Goal: Task Accomplishment & Management: Manage account settings

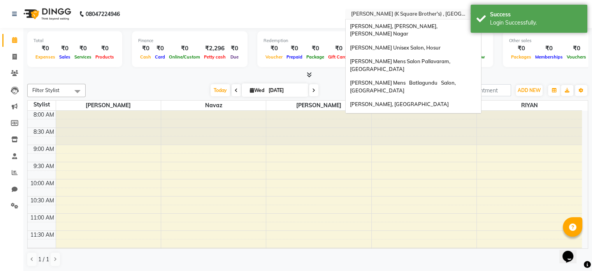
scroll to position [81, 0]
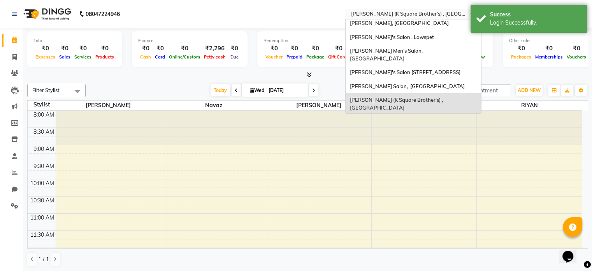
click at [428, 12] on input "text" at bounding box center [405, 15] width 113 height 8
click at [422, 30] on div "[PERSON_NAME]'s Salon , Lawspet" at bounding box center [414, 37] width 136 height 14
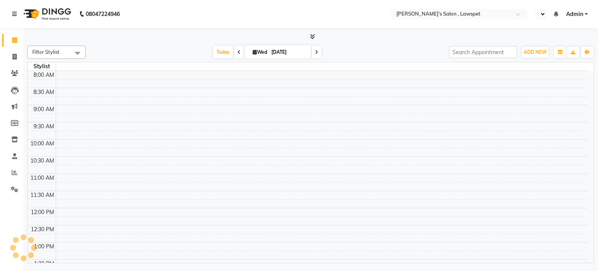
select select "en"
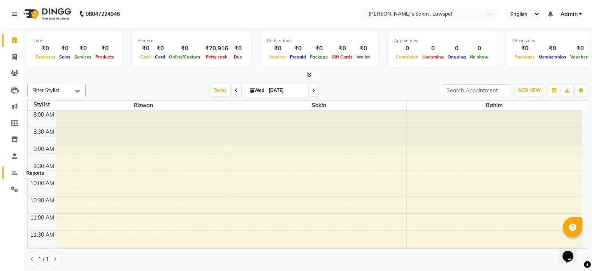
click at [15, 176] on span at bounding box center [15, 172] width 14 height 9
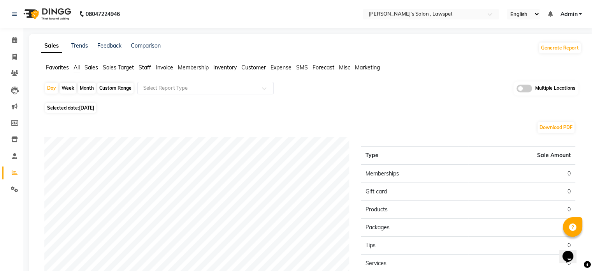
click at [147, 69] on span "Staff" at bounding box center [145, 67] width 12 height 7
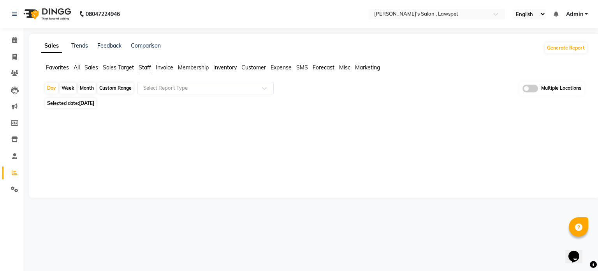
click at [111, 88] on div "Custom Range" at bounding box center [115, 88] width 36 height 11
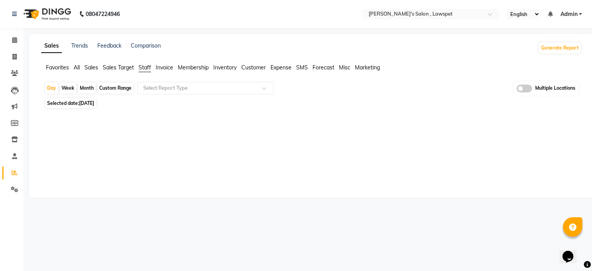
select select "9"
select select "2025"
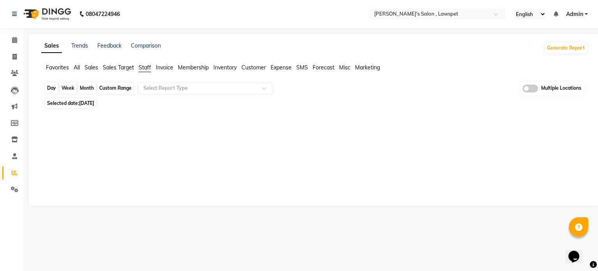
click at [114, 86] on div "Custom Range" at bounding box center [115, 88] width 36 height 11
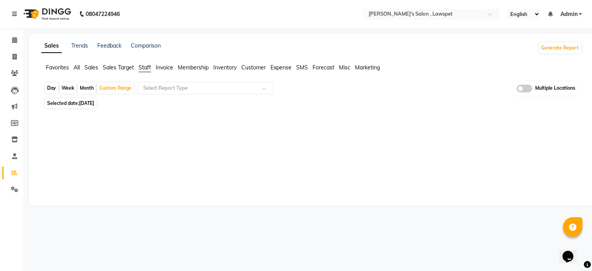
select select "9"
select select "2025"
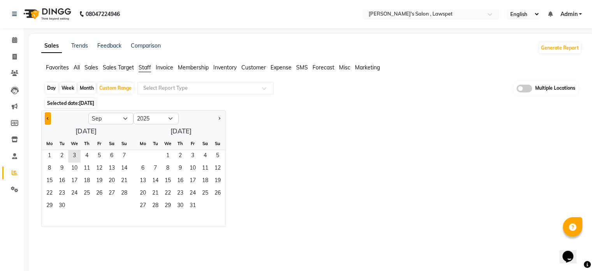
click at [48, 122] on button "Previous month" at bounding box center [48, 118] width 6 height 12
select select "8"
click at [99, 157] on span "1" at bounding box center [99, 156] width 12 height 12
click at [121, 206] on span "31" at bounding box center [124, 206] width 12 height 12
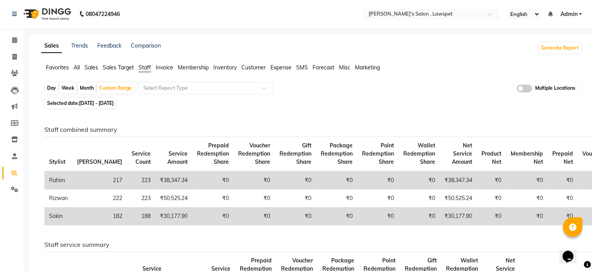
click at [77, 69] on span "All" at bounding box center [77, 67] width 6 height 7
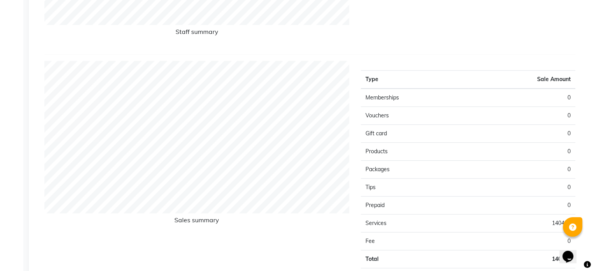
scroll to position [215, 0]
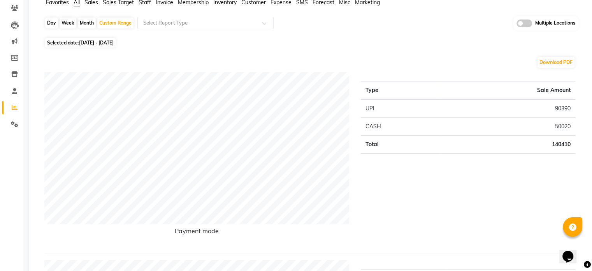
scroll to position [49, 0]
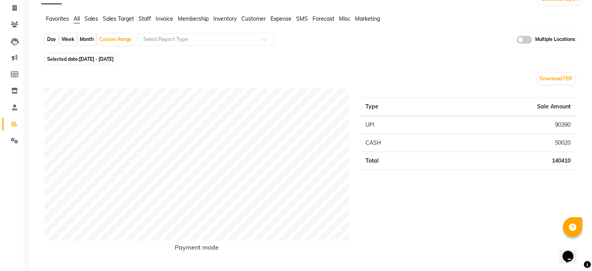
click at [92, 17] on span "Sales" at bounding box center [92, 18] width 14 height 7
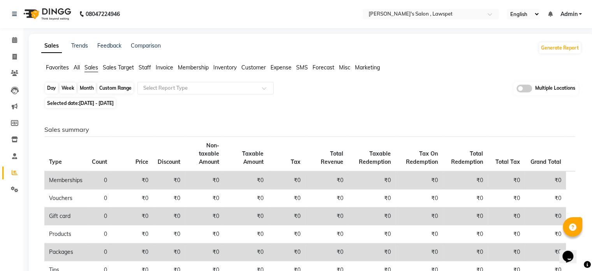
click at [119, 89] on div "Custom Range" at bounding box center [115, 88] width 36 height 11
select select "8"
select select "2025"
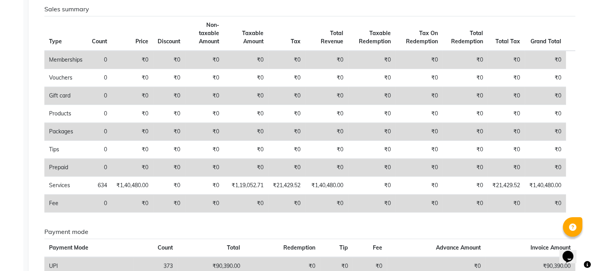
scroll to position [299, 0]
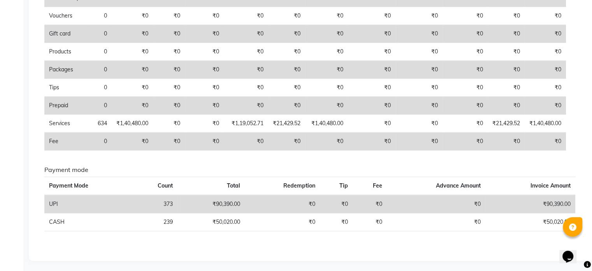
click at [430, 244] on div "Sales summary Type Count Price Discount Non-taxable Amount Taxable Amount Tax T…" at bounding box center [310, 90] width 544 height 325
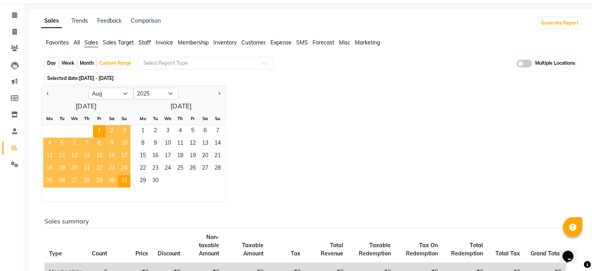
scroll to position [0, 0]
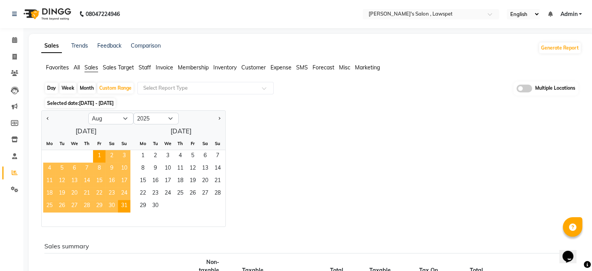
click at [78, 66] on span "All" at bounding box center [77, 67] width 6 height 7
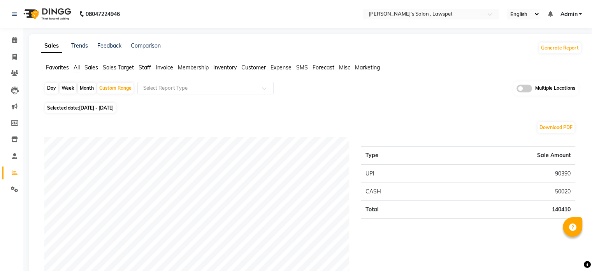
click at [576, 14] on span "Admin" at bounding box center [568, 14] width 17 height 8
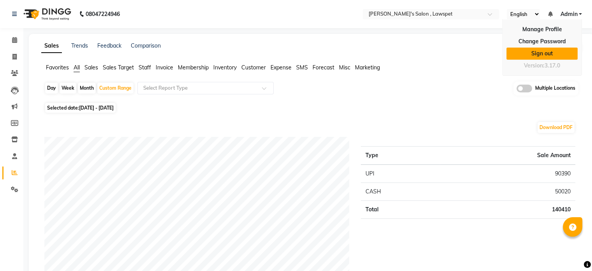
click at [555, 51] on link "Sign out" at bounding box center [542, 54] width 71 height 12
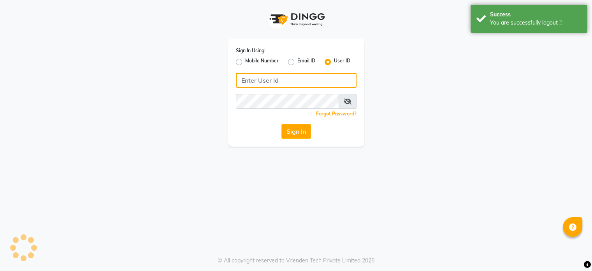
type input "9952551556"
